Goal: Transaction & Acquisition: Download file/media

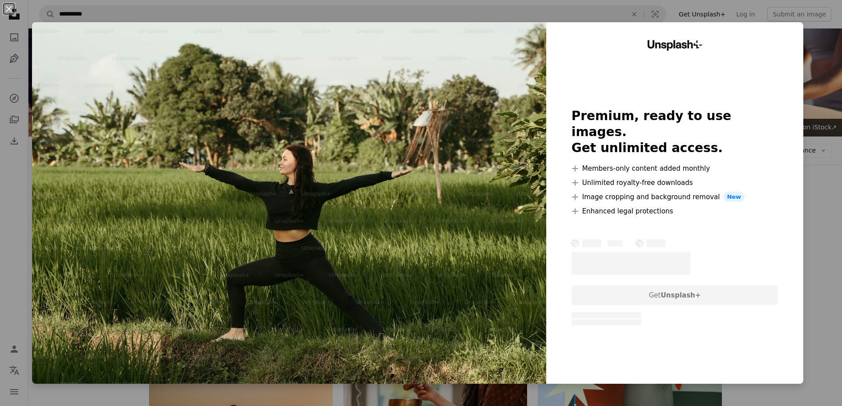
scroll to position [2687, 0]
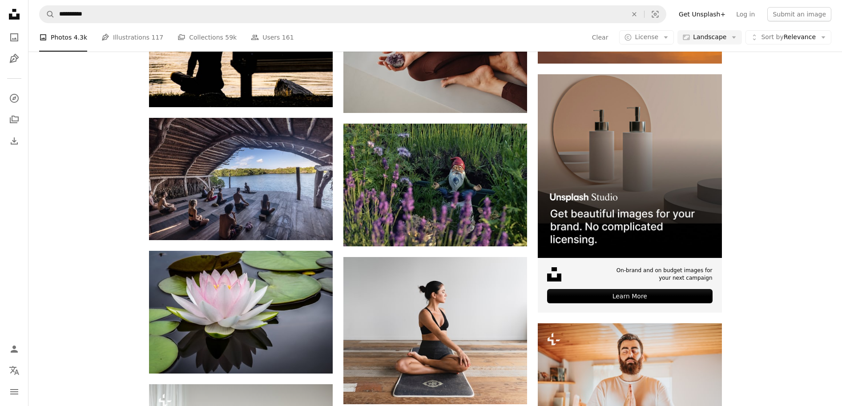
scroll to position [2891, 0]
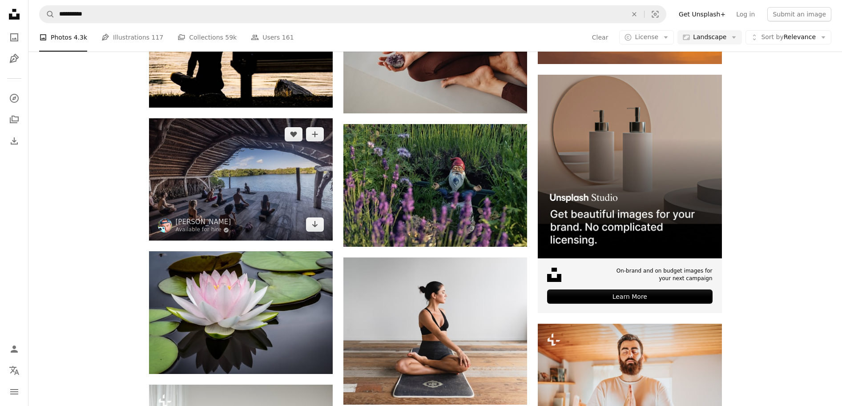
click at [267, 192] on img at bounding box center [241, 179] width 184 height 122
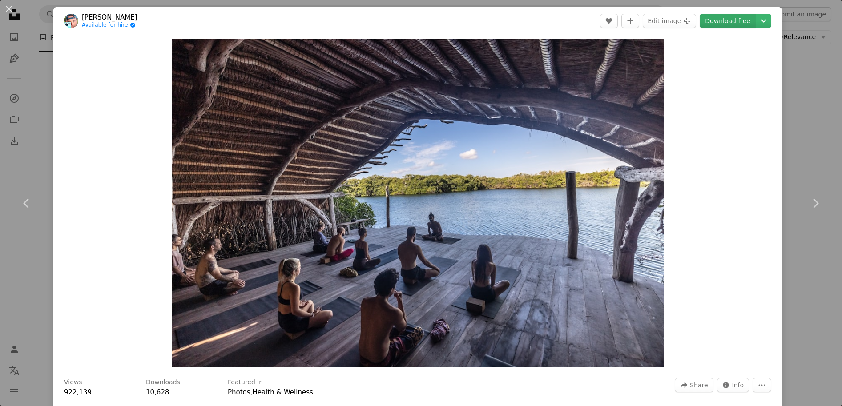
click at [734, 23] on link "Download free" at bounding box center [727, 21] width 56 height 14
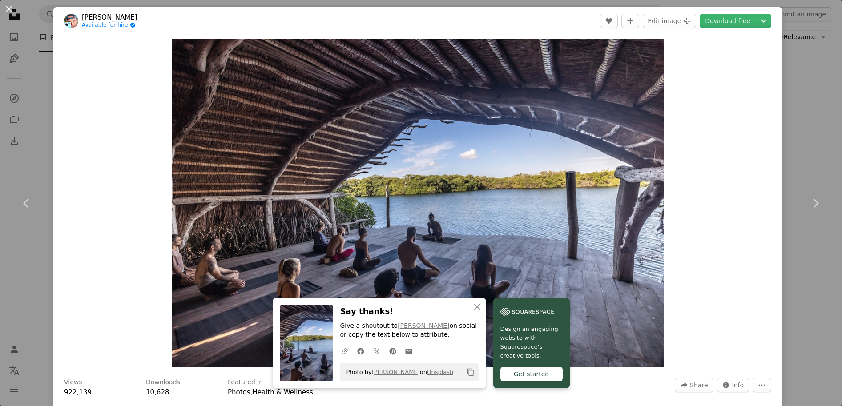
click at [9, 9] on button "An X shape" at bounding box center [9, 9] width 11 height 11
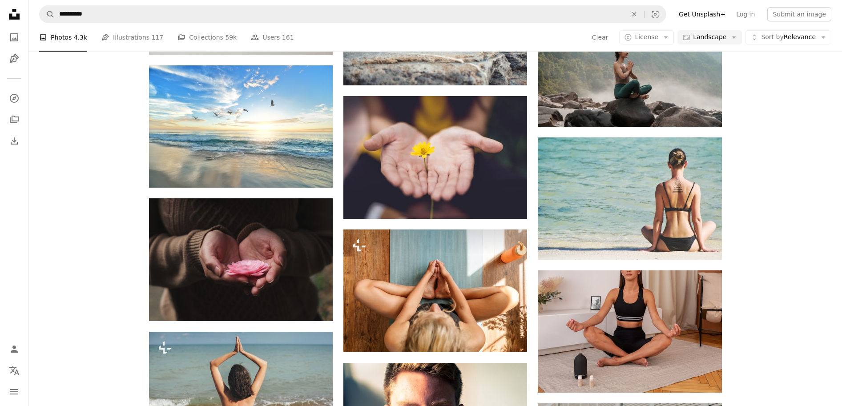
scroll to position [3341, 0]
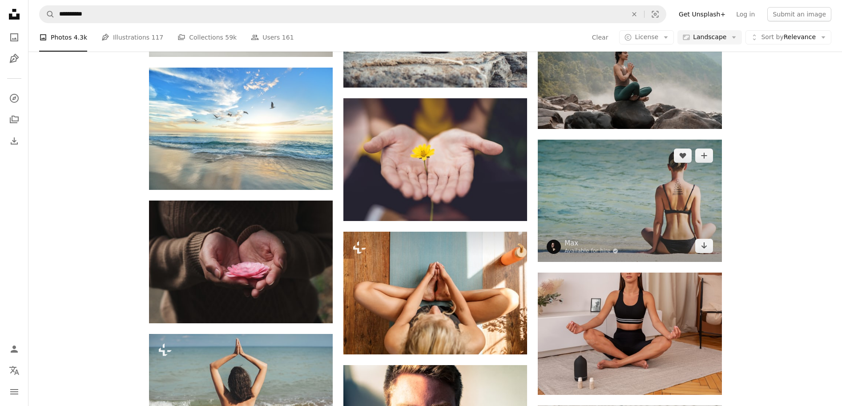
click at [606, 211] on img at bounding box center [630, 201] width 184 height 122
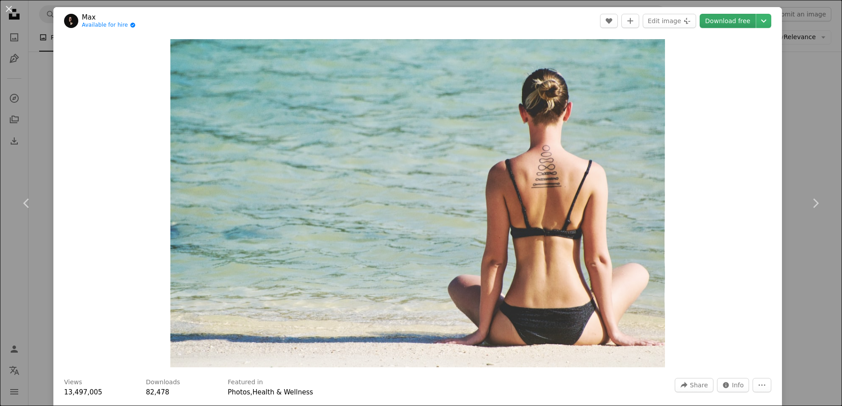
click at [742, 24] on link "Download free" at bounding box center [727, 21] width 56 height 14
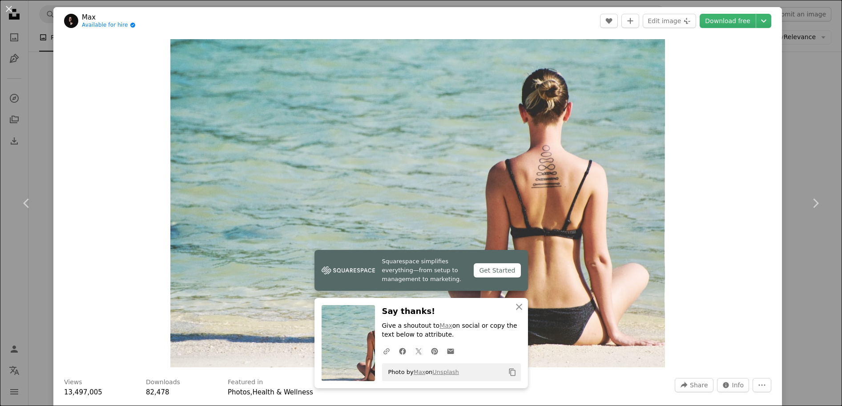
click at [793, 108] on div "An X shape Chevron left Chevron right Squarespace simplifies everything—from se…" at bounding box center [421, 203] width 842 height 406
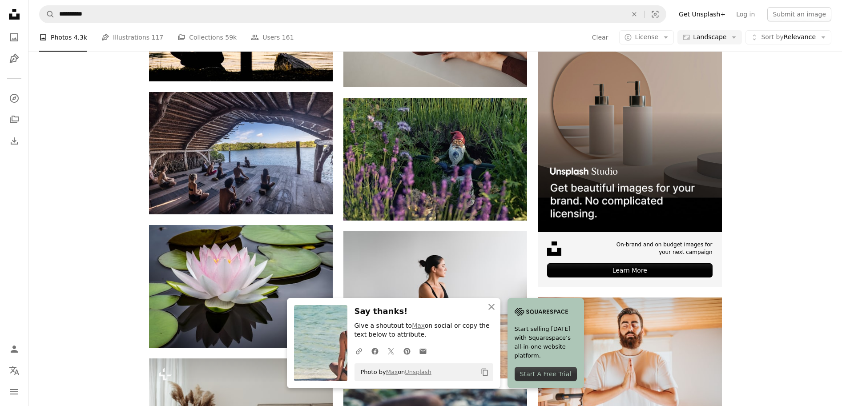
scroll to position [2776, 0]
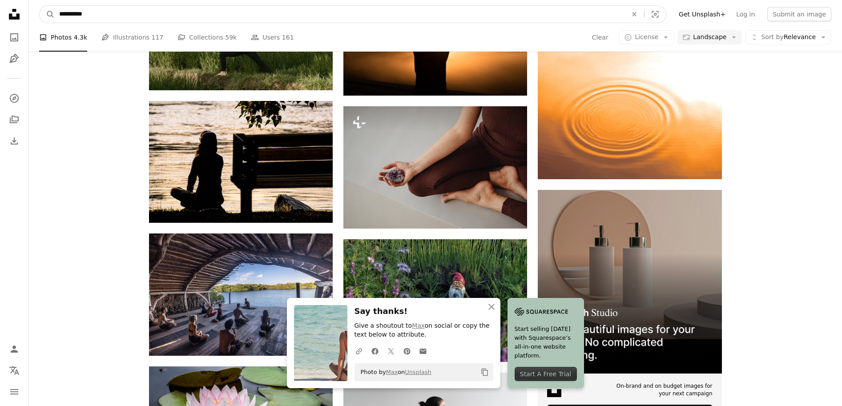
click at [338, 16] on input "**********" at bounding box center [340, 14] width 570 height 17
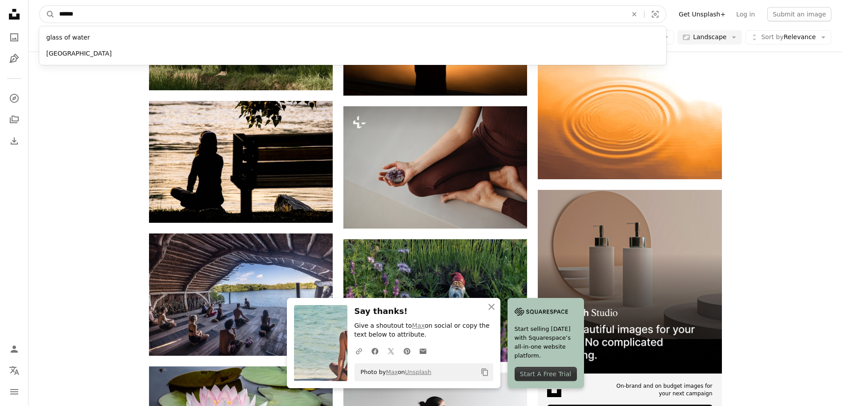
type input "*******"
click at [47, 14] on button "A magnifying glass" at bounding box center [47, 14] width 15 height 17
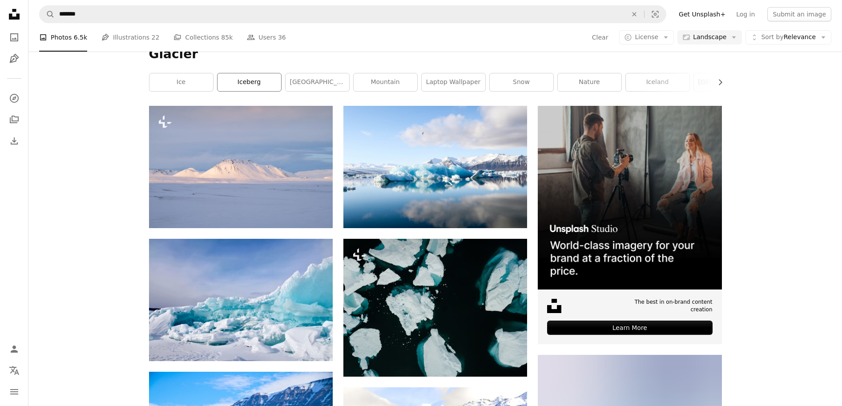
scroll to position [132, 0]
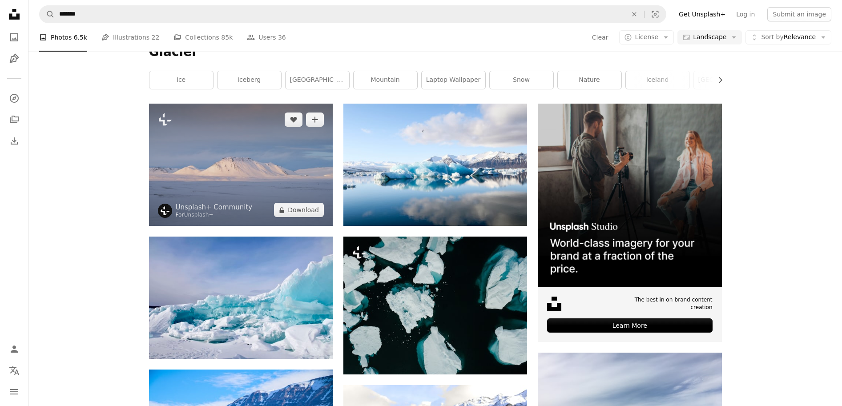
click at [256, 177] on img at bounding box center [241, 165] width 184 height 122
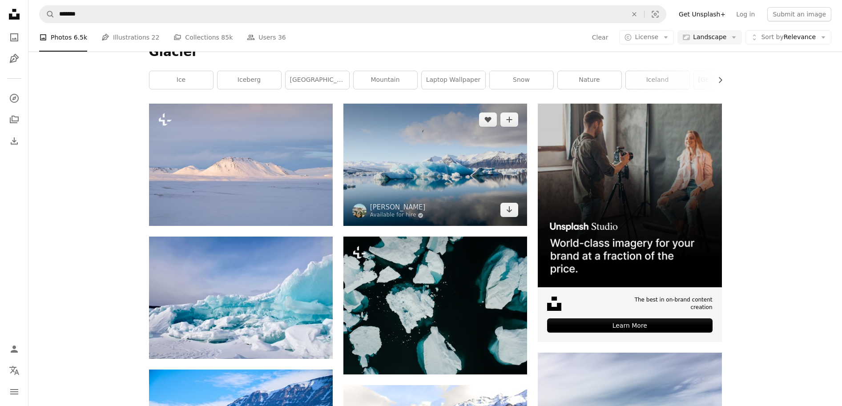
click at [431, 193] on img at bounding box center [435, 165] width 184 height 122
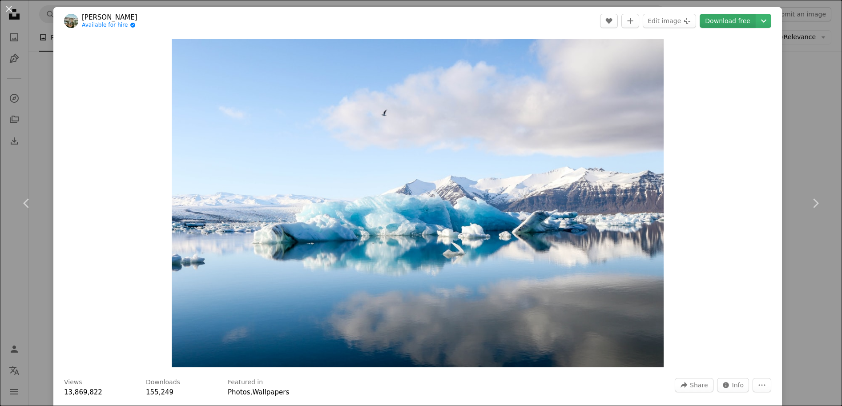
click at [739, 20] on link "Download free" at bounding box center [727, 21] width 56 height 14
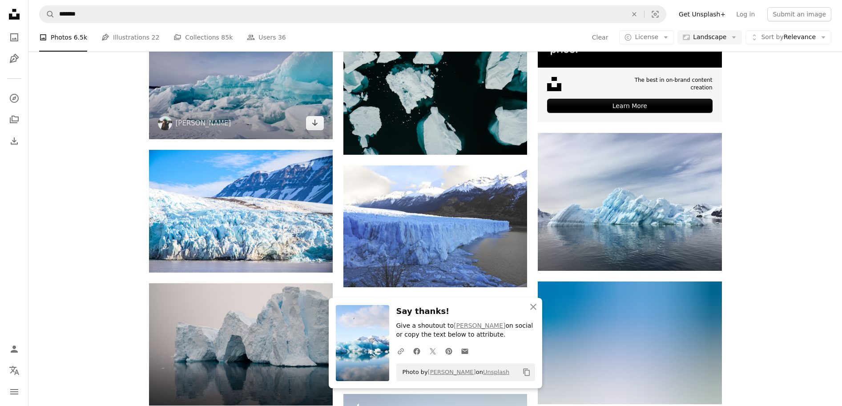
scroll to position [352, 0]
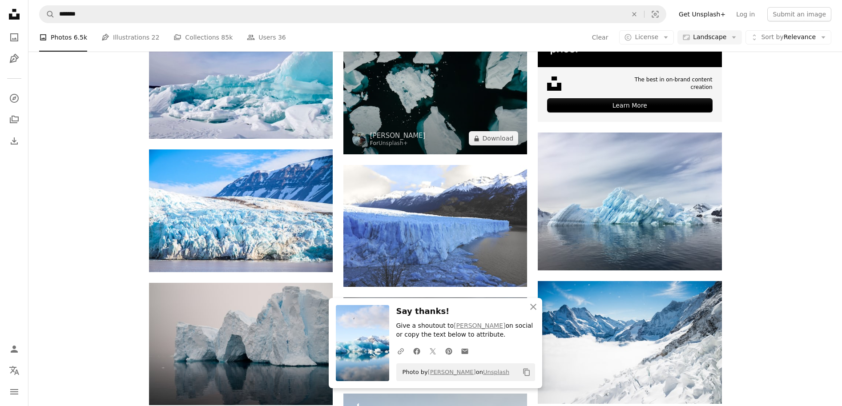
click at [472, 102] on img at bounding box center [435, 85] width 184 height 138
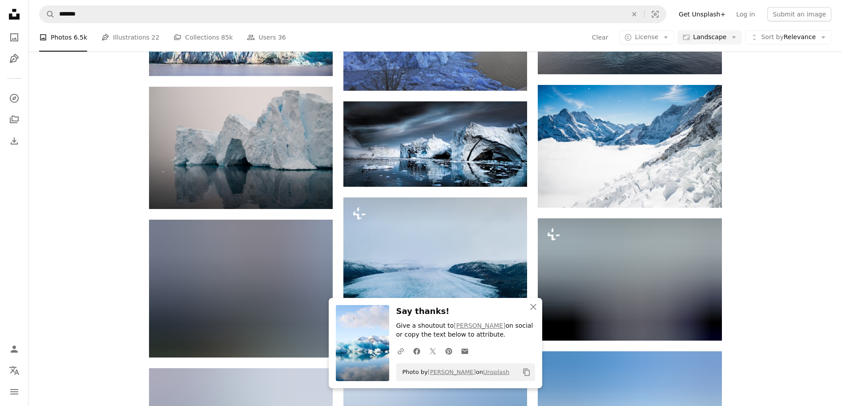
scroll to position [568, 0]
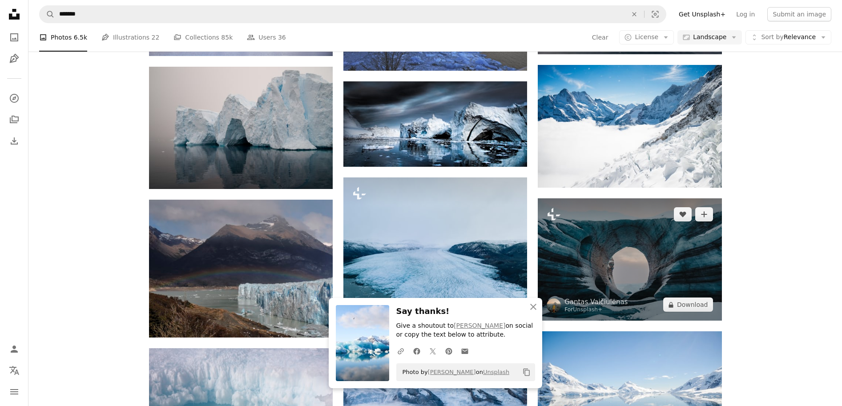
click at [630, 251] on img at bounding box center [630, 259] width 184 height 122
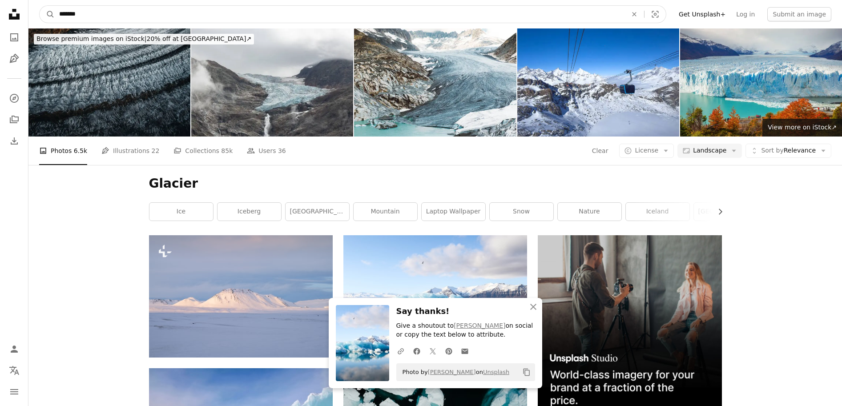
click at [267, 11] on input "*******" at bounding box center [340, 14] width 570 height 17
type input "*******"
click at [47, 14] on button "A magnifying glass" at bounding box center [47, 14] width 15 height 17
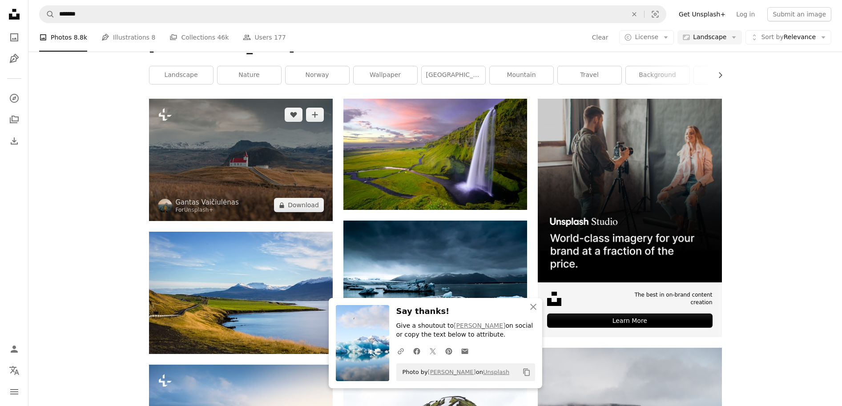
scroll to position [140, 0]
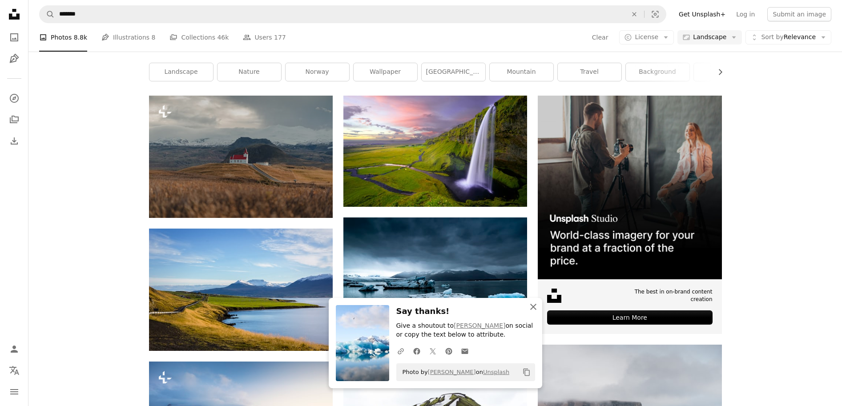
click at [532, 307] on icon "An X shape" at bounding box center [533, 306] width 11 height 11
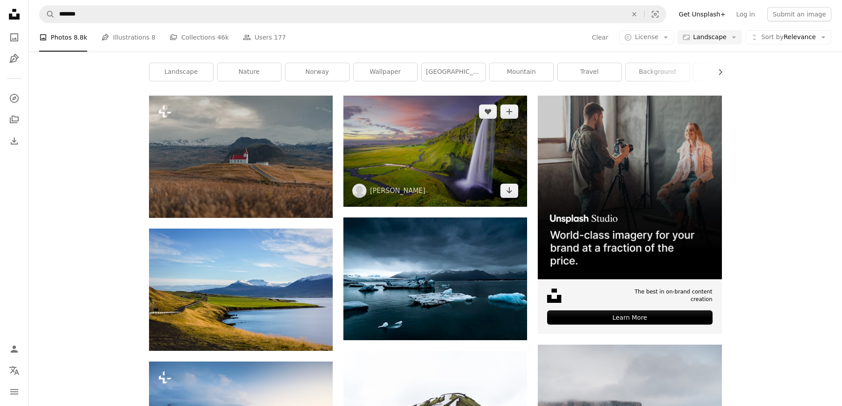
click at [386, 171] on img at bounding box center [435, 151] width 184 height 111
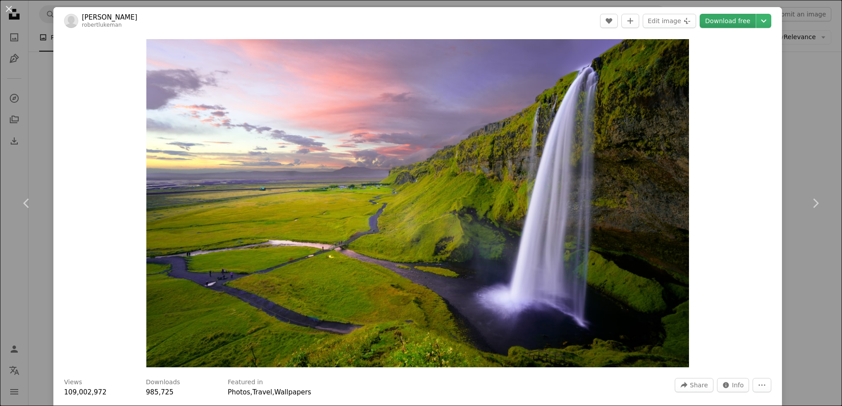
click at [736, 20] on link "Download free" at bounding box center [727, 21] width 56 height 14
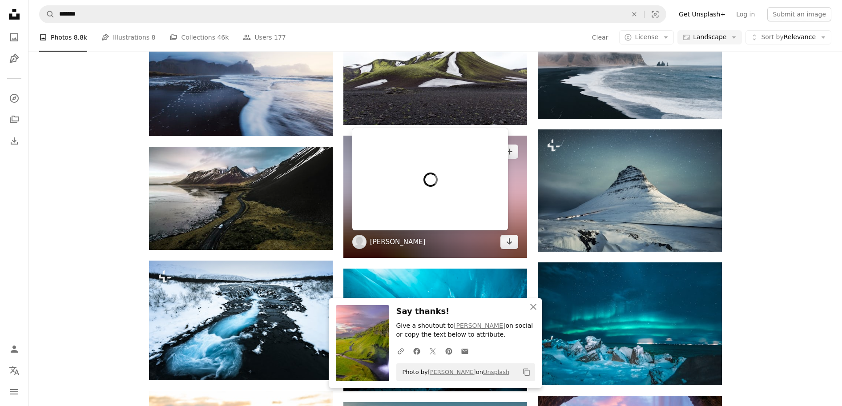
scroll to position [486, 0]
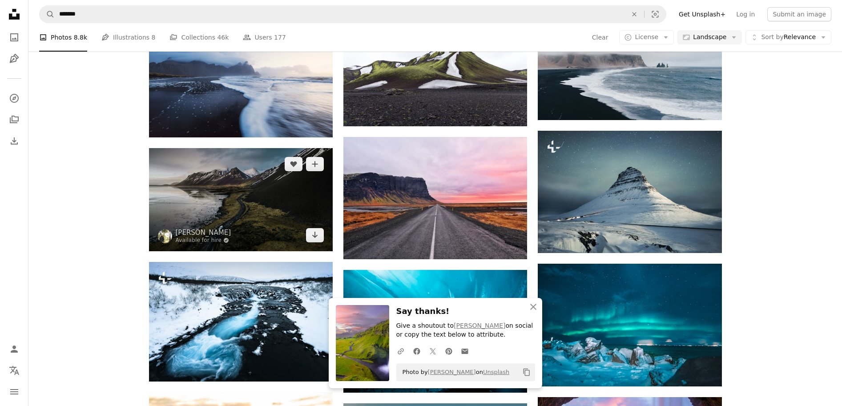
click at [251, 222] on img at bounding box center [241, 199] width 184 height 103
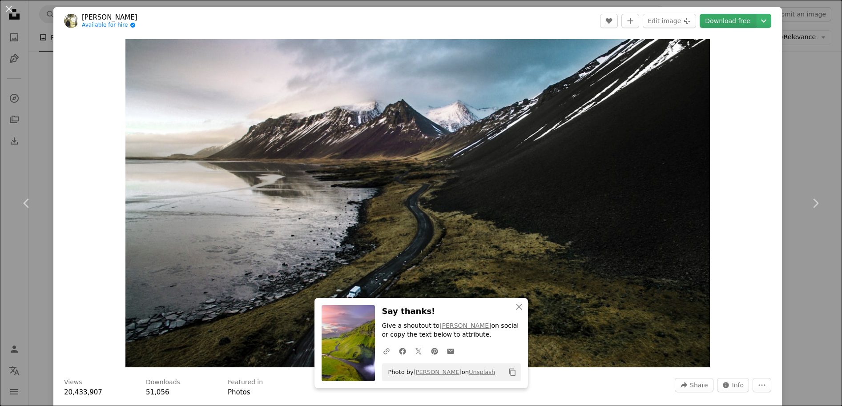
click at [735, 21] on link "Download free" at bounding box center [727, 21] width 56 height 14
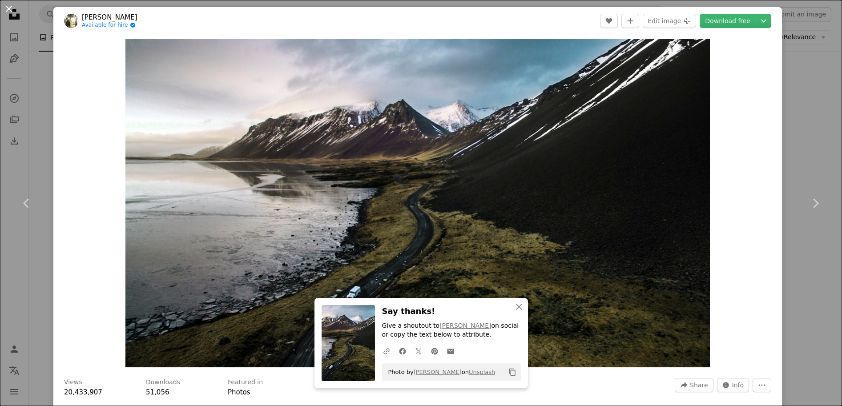
click at [8, 10] on button "An X shape" at bounding box center [9, 9] width 11 height 11
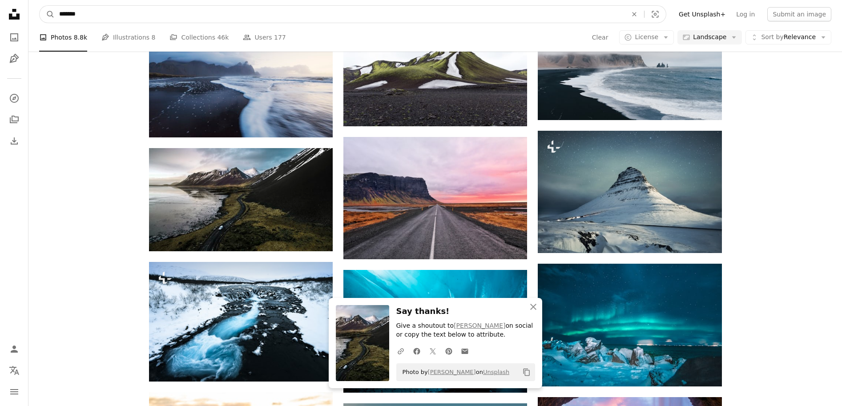
click at [310, 9] on input "*******" at bounding box center [340, 14] width 570 height 17
type input "**********"
click at [47, 14] on button "A magnifying glass" at bounding box center [47, 14] width 15 height 17
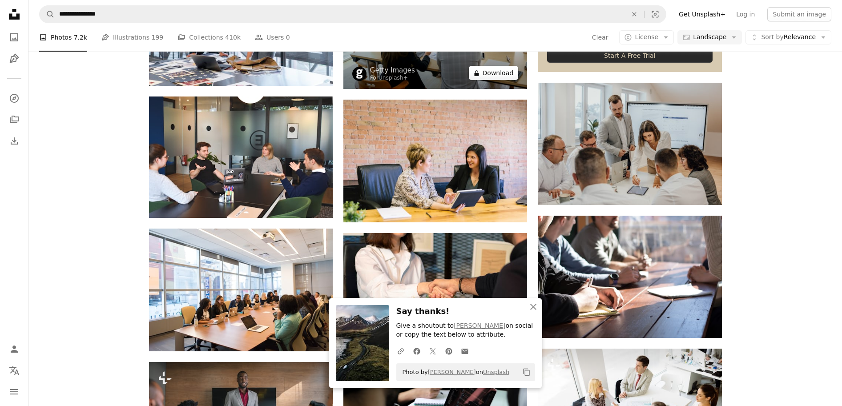
scroll to position [400, 0]
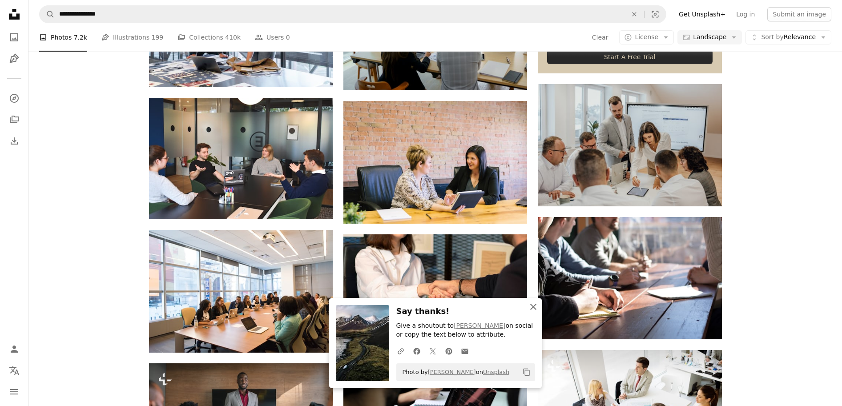
click at [536, 307] on icon "An X shape" at bounding box center [533, 306] width 11 height 11
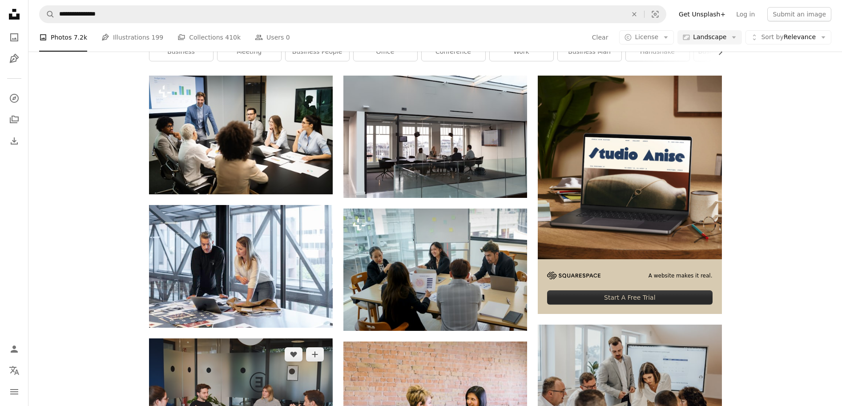
scroll to position [147, 0]
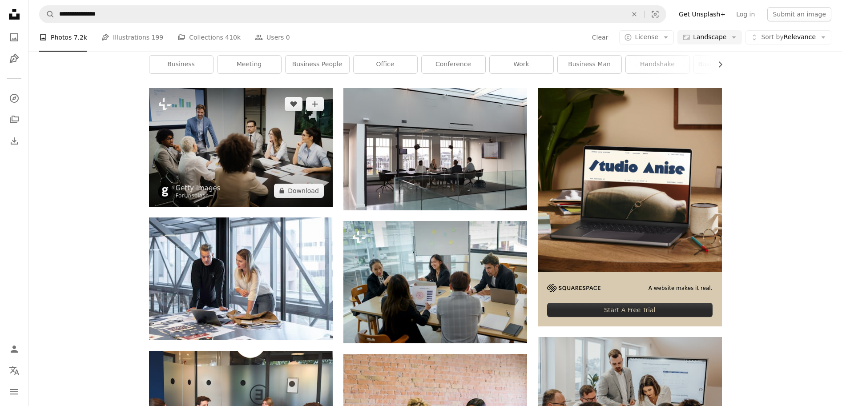
click at [249, 127] on img at bounding box center [241, 147] width 184 height 119
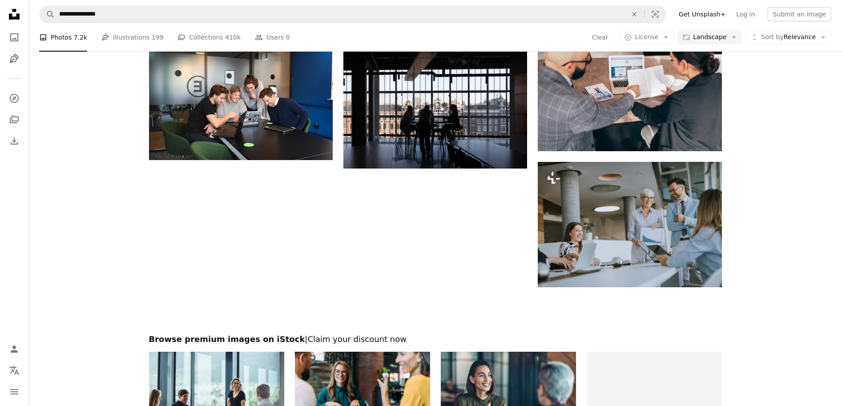
scroll to position [988, 0]
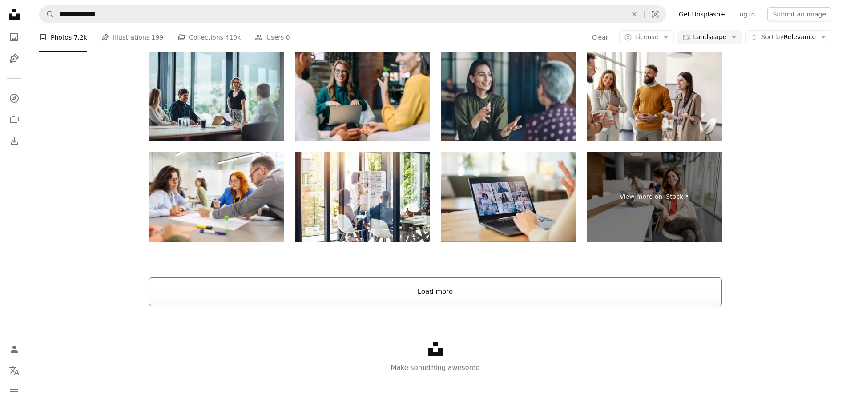
click at [385, 296] on button "Load more" at bounding box center [435, 291] width 573 height 28
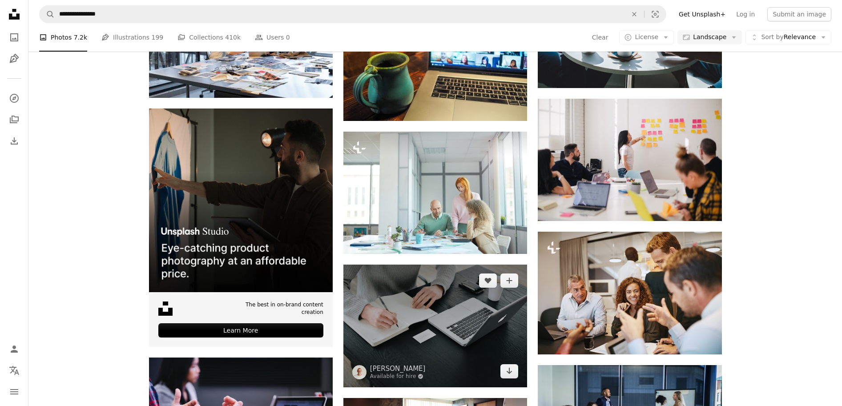
scroll to position [1447, 0]
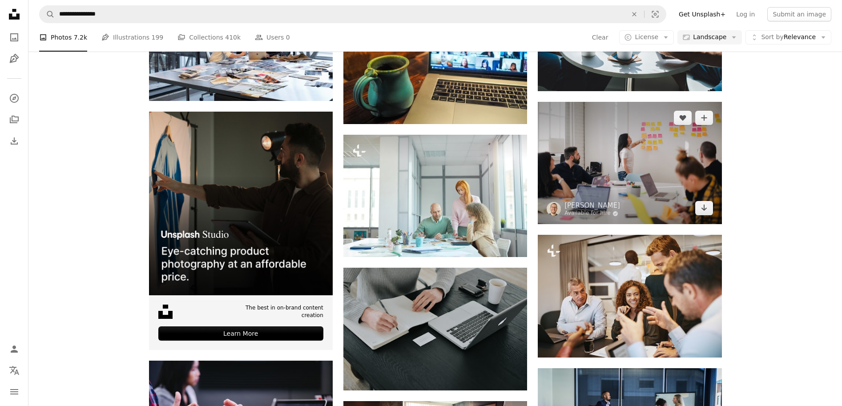
click at [616, 154] on img at bounding box center [630, 163] width 184 height 122
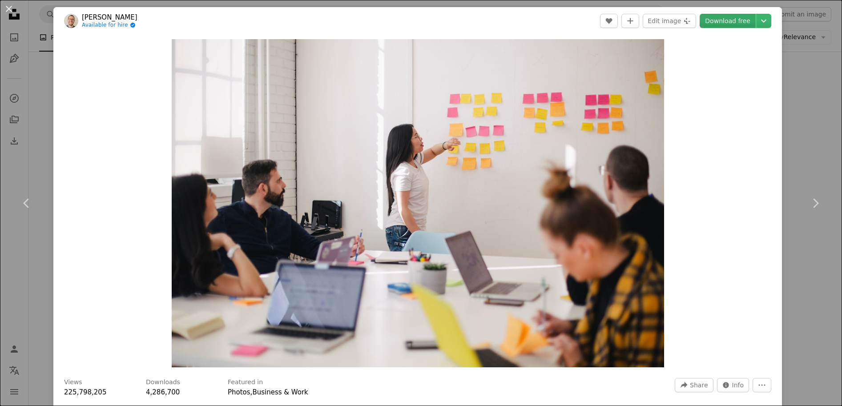
click at [737, 22] on link "Download free" at bounding box center [727, 21] width 56 height 14
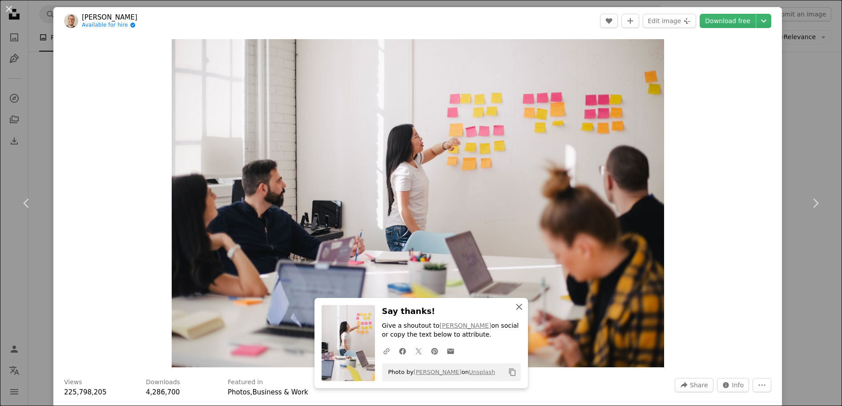
click at [517, 309] on icon "An X shape" at bounding box center [519, 306] width 11 height 11
